Goal: Information Seeking & Learning: Understand process/instructions

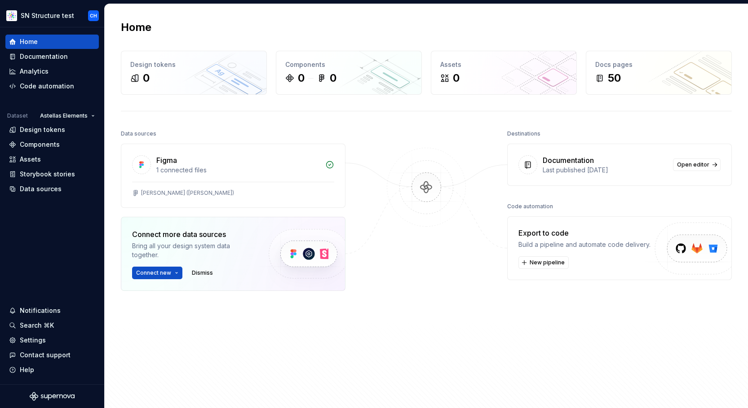
click at [367, 150] on div "Data sources Figma 1 connected files [PERSON_NAME] ([PERSON_NAME]) Connect more…" at bounding box center [426, 268] width 611 height 281
click at [40, 55] on div "Documentation" at bounding box center [44, 56] width 48 height 9
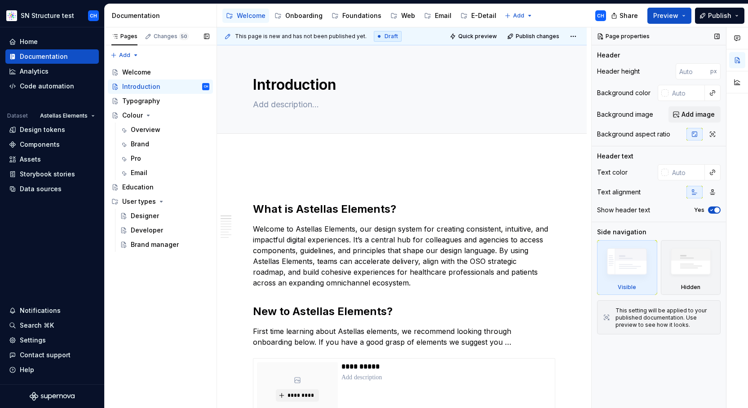
type textarea "*"
